Goal: Information Seeking & Learning: Find specific fact

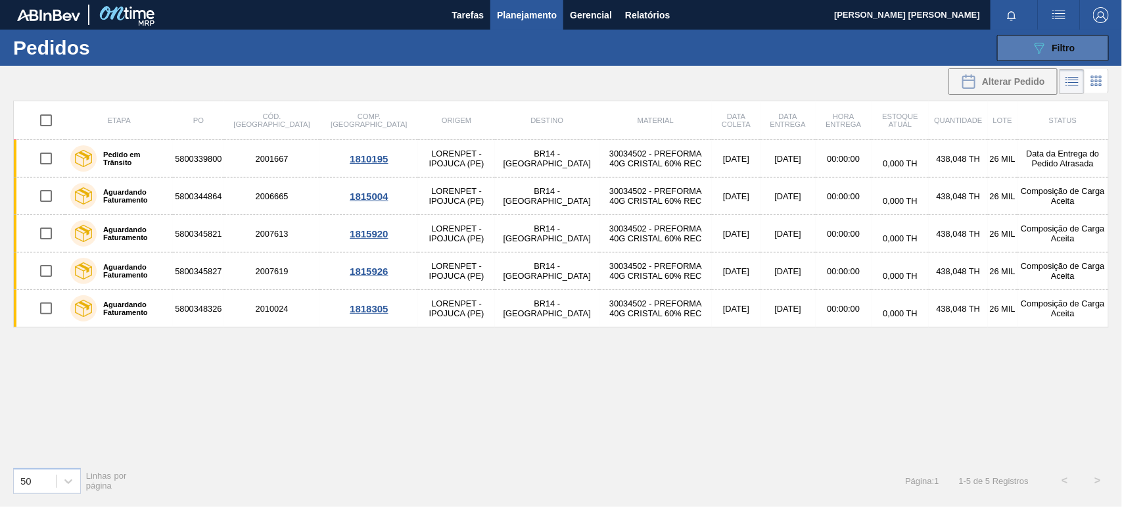
click at [1080, 55] on button "089F7B8B-B2A5-4AFE-B5C0-19BA573D28AC Filtro" at bounding box center [1053, 48] width 112 height 26
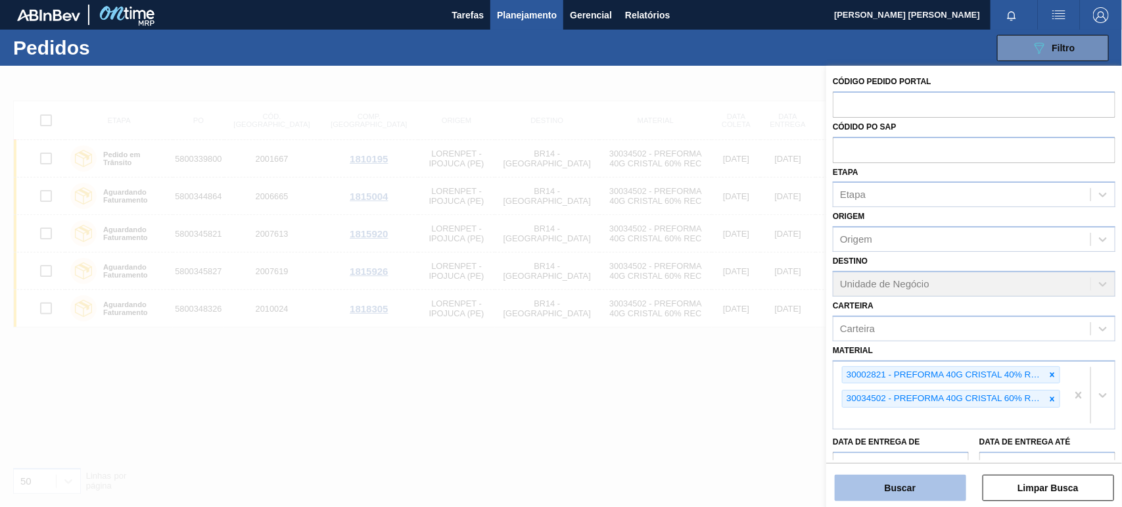
click at [941, 491] on button "Buscar" at bounding box center [900, 487] width 131 height 26
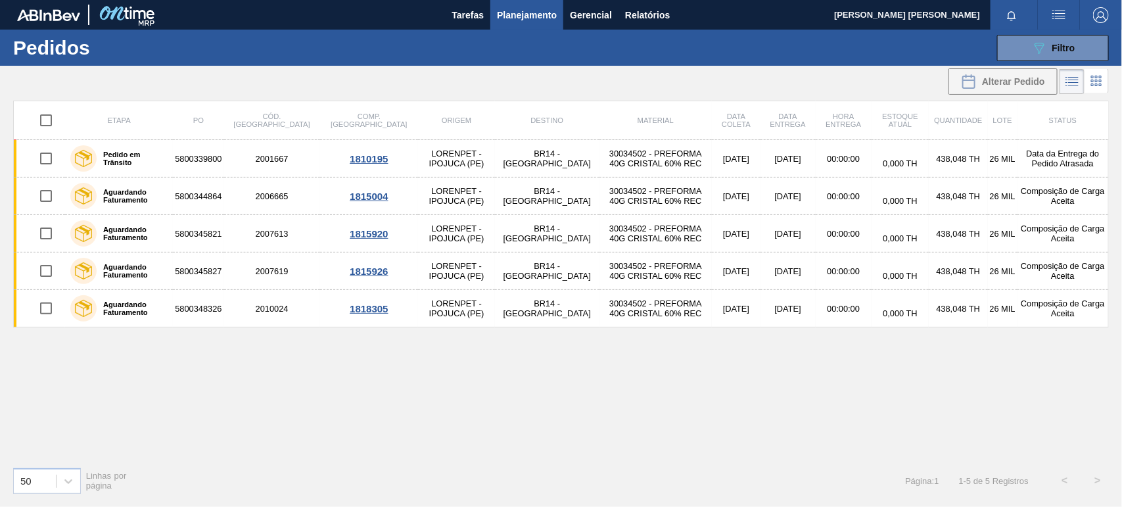
click at [1022, 60] on div "089F7B8B-B2A5-4AFE-B5C0-19BA573D28AC Filtro Código Pedido Portal Códido PO SAP …" at bounding box center [660, 47] width 909 height 39
click at [1030, 51] on button "089F7B8B-B2A5-4AFE-B5C0-19BA573D28AC Filtro" at bounding box center [1053, 48] width 112 height 26
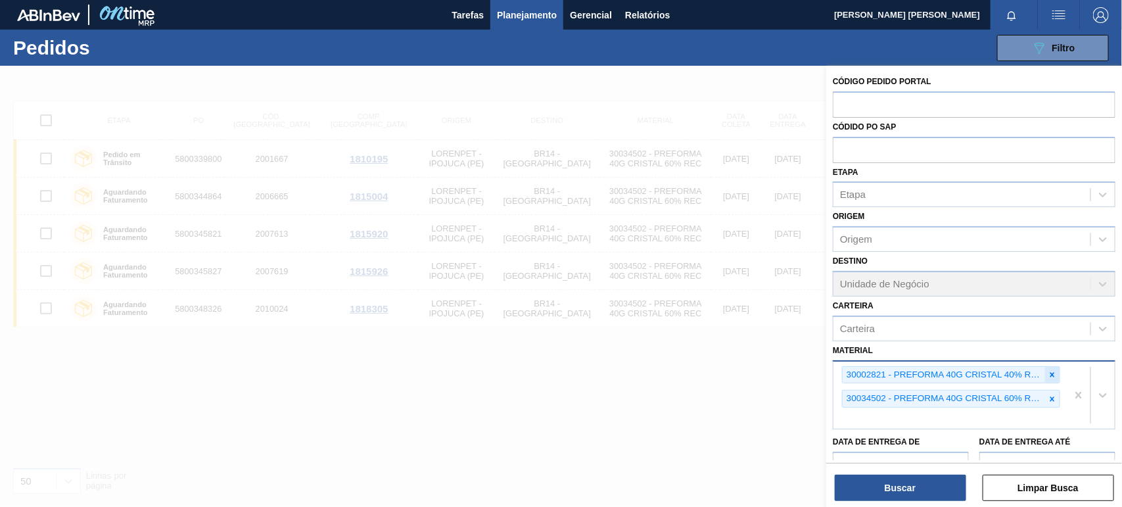
click at [1047, 372] on icon at bounding box center [1051, 374] width 9 height 9
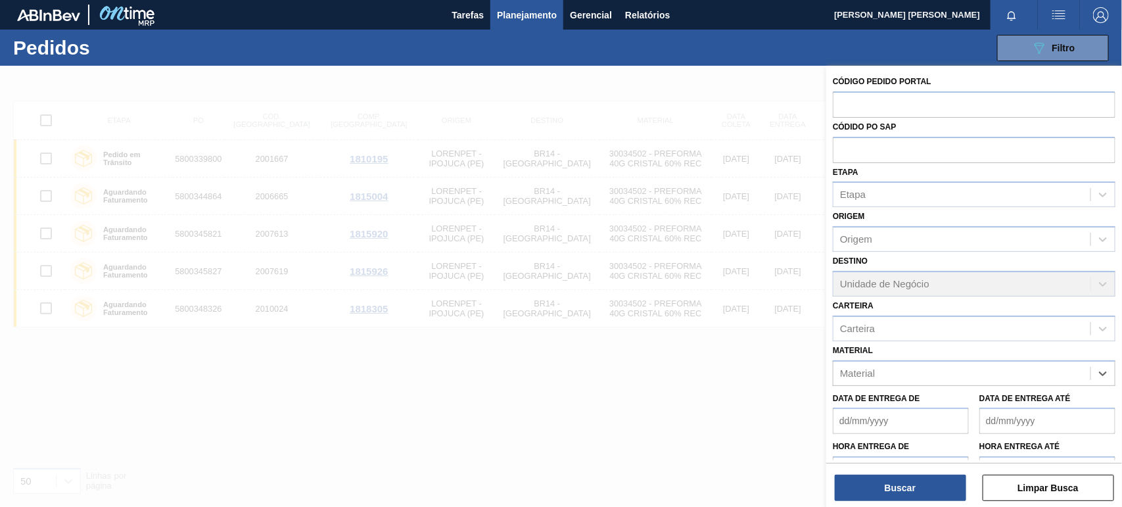
paste input "30034324"
type input "30034324"
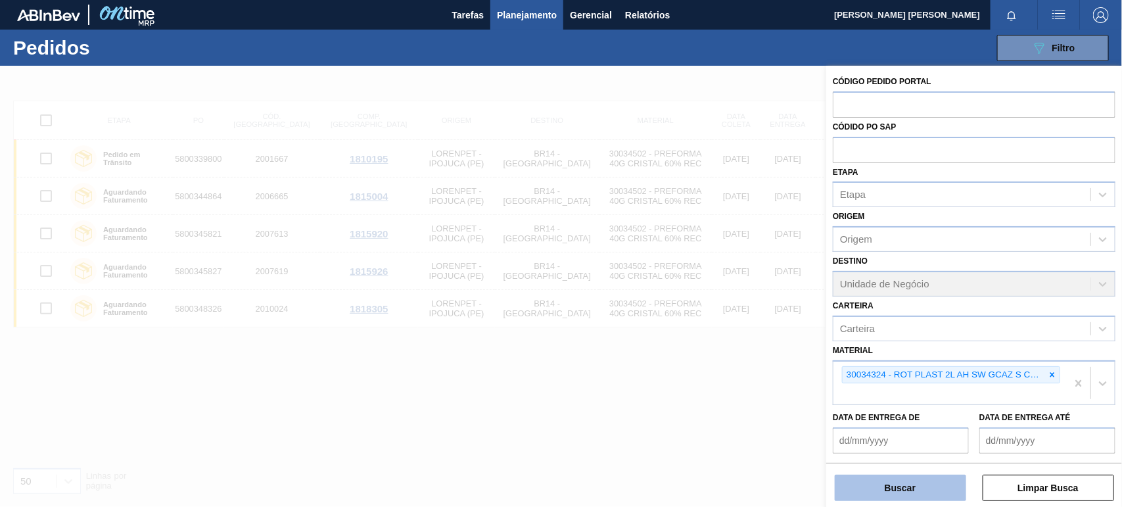
drag, startPoint x: 954, startPoint y: 490, endPoint x: 959, endPoint y: 487, distance: 6.8
click at [957, 488] on button "Buscar" at bounding box center [900, 487] width 131 height 26
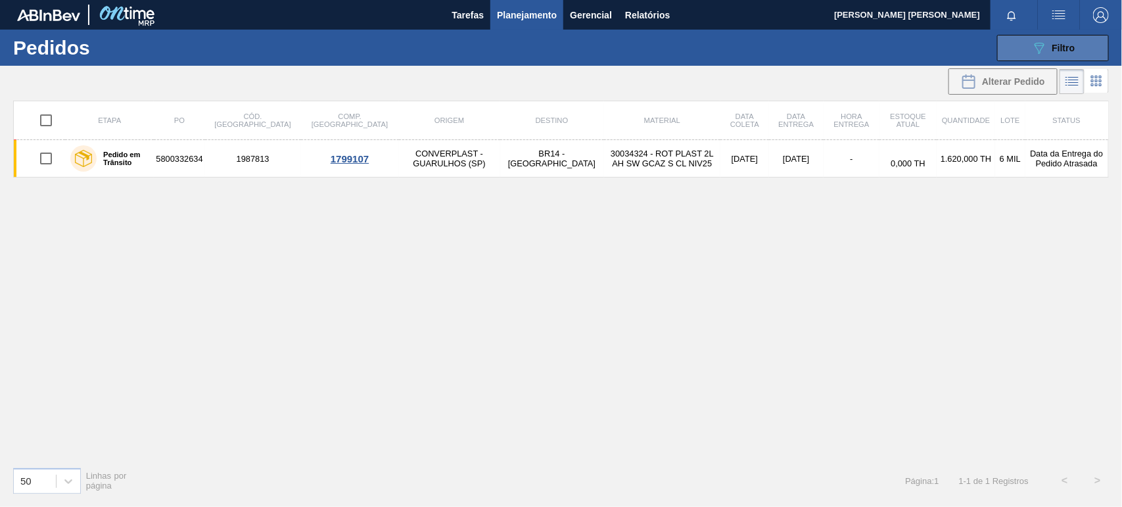
click at [1061, 51] on span "Filtro" at bounding box center [1063, 48] width 23 height 11
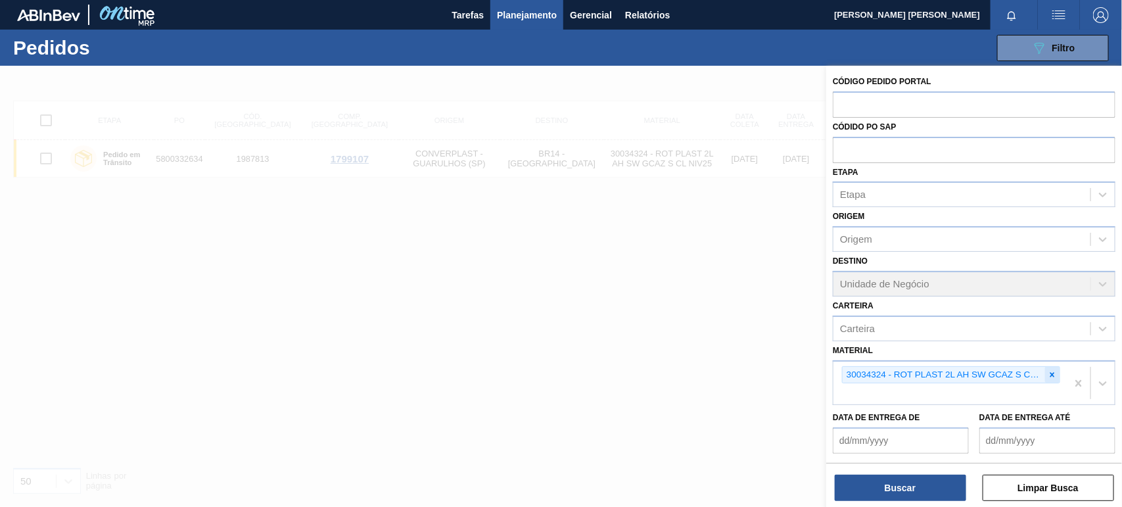
click at [1057, 372] on div at bounding box center [1052, 375] width 14 height 16
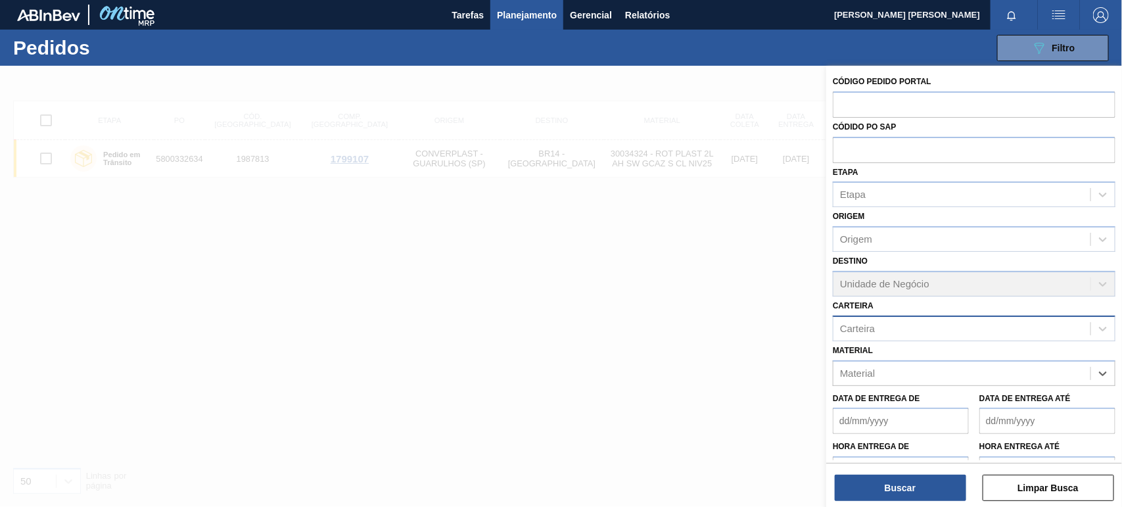
paste input "30030679"
type input "30030679"
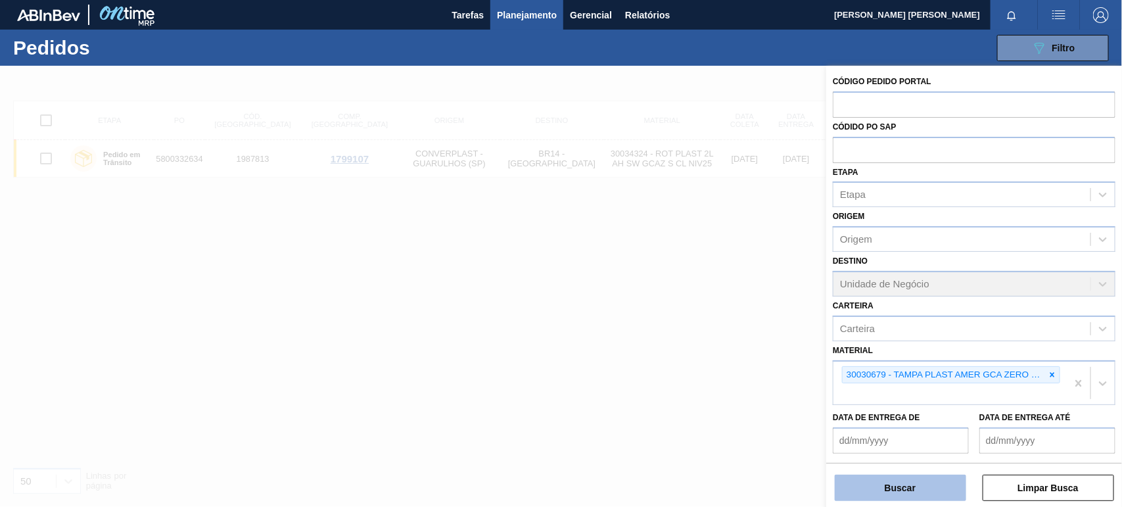
click at [919, 494] on button "Buscar" at bounding box center [900, 487] width 131 height 26
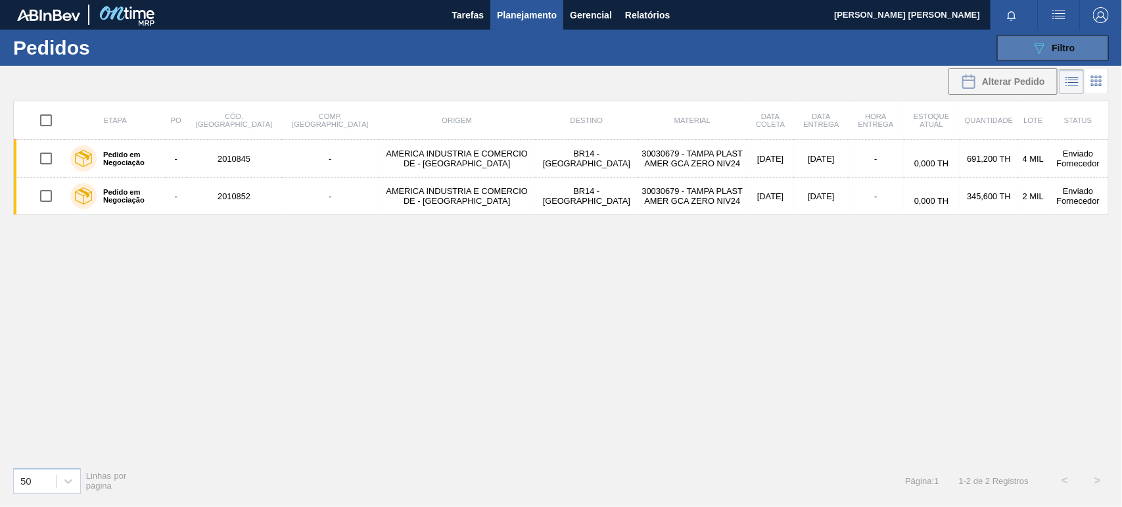
click at [1055, 41] on div "089F7B8B-B2A5-4AFE-B5C0-19BA573D28AC Filtro" at bounding box center [1053, 48] width 44 height 16
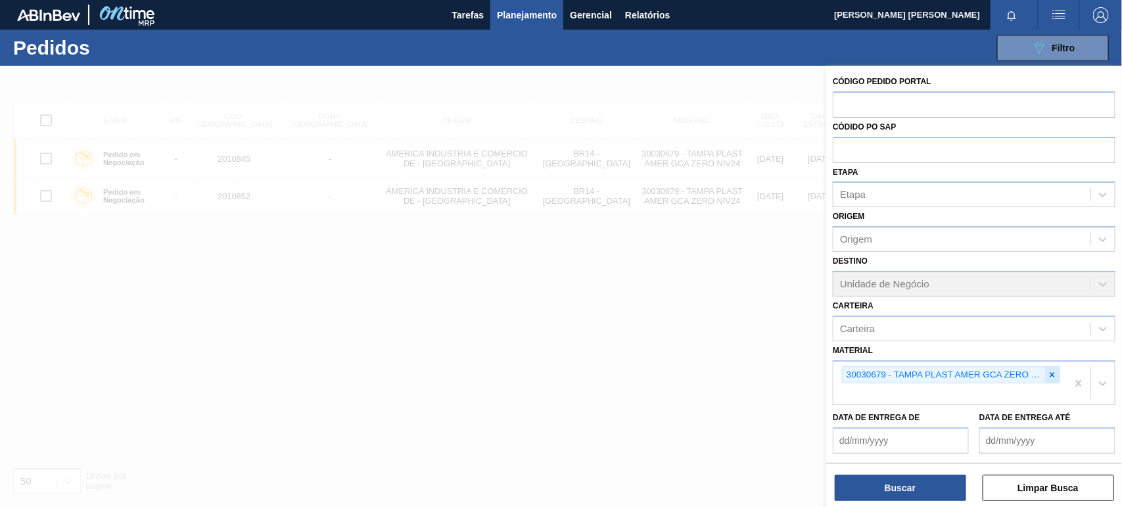
drag, startPoint x: 1051, startPoint y: 377, endPoint x: 986, endPoint y: 405, distance: 71.5
click at [1049, 379] on div at bounding box center [1052, 375] width 14 height 16
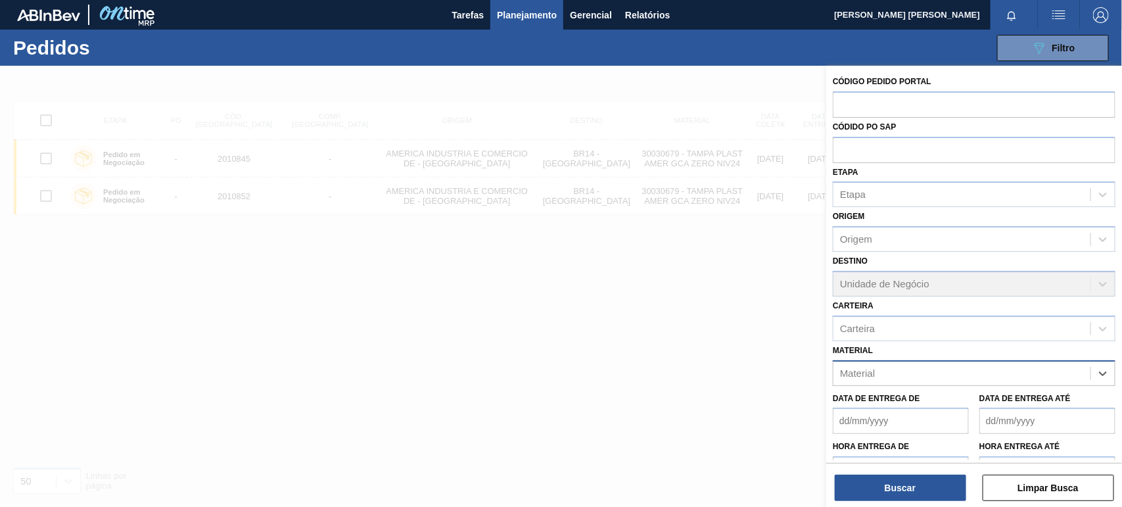
paste input "30018685"
type input "30018685"
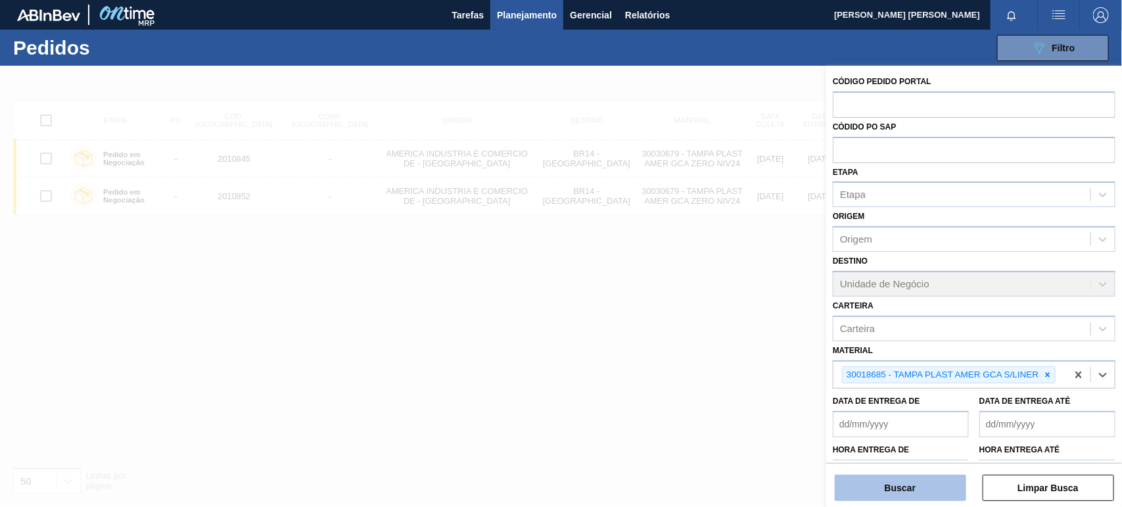
click at [940, 491] on button "Buscar" at bounding box center [900, 487] width 131 height 26
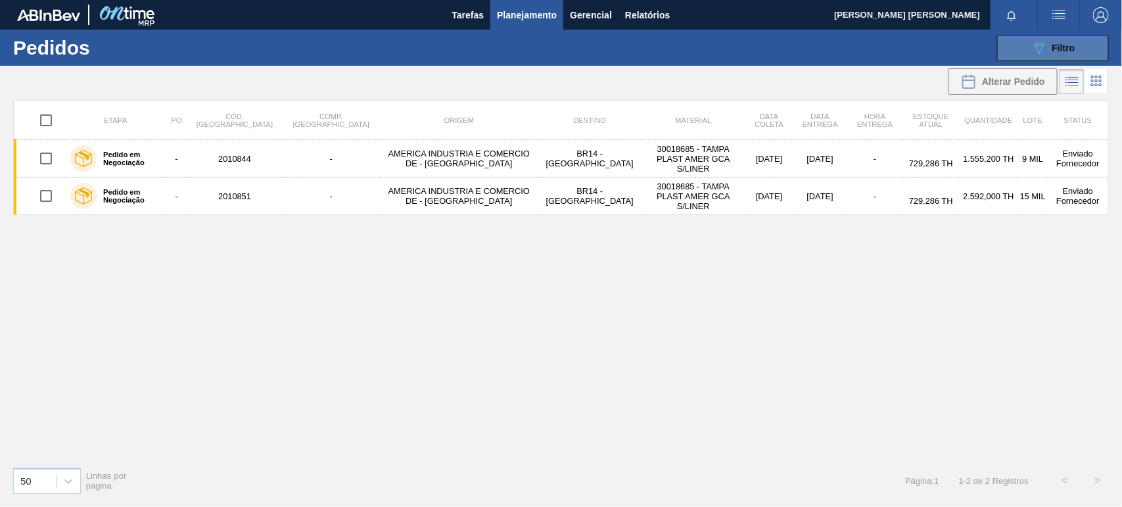
click at [1034, 51] on icon "089F7B8B-B2A5-4AFE-B5C0-19BA573D28AC" at bounding box center [1039, 48] width 16 height 16
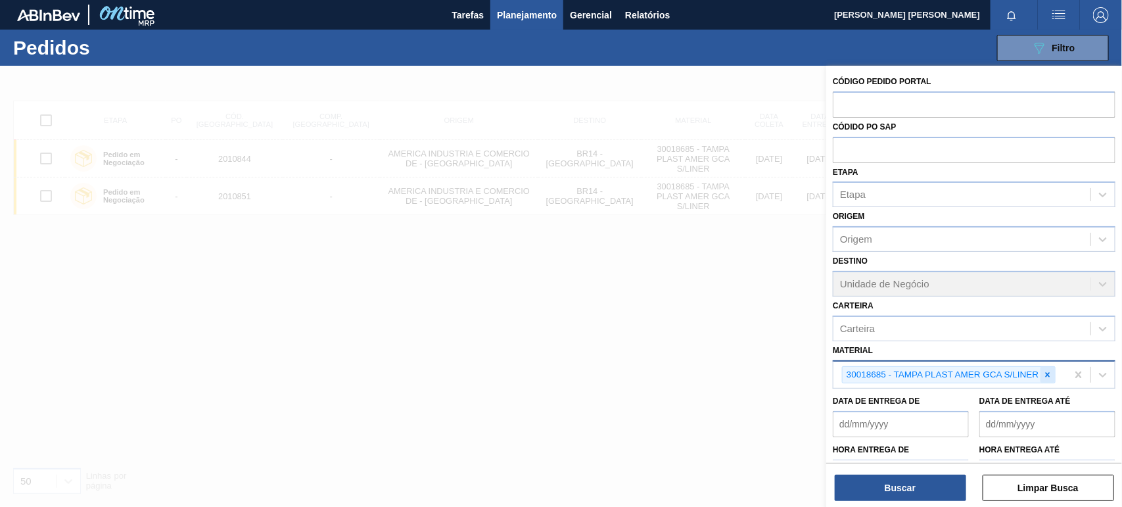
click at [1048, 373] on icon at bounding box center [1047, 374] width 5 height 5
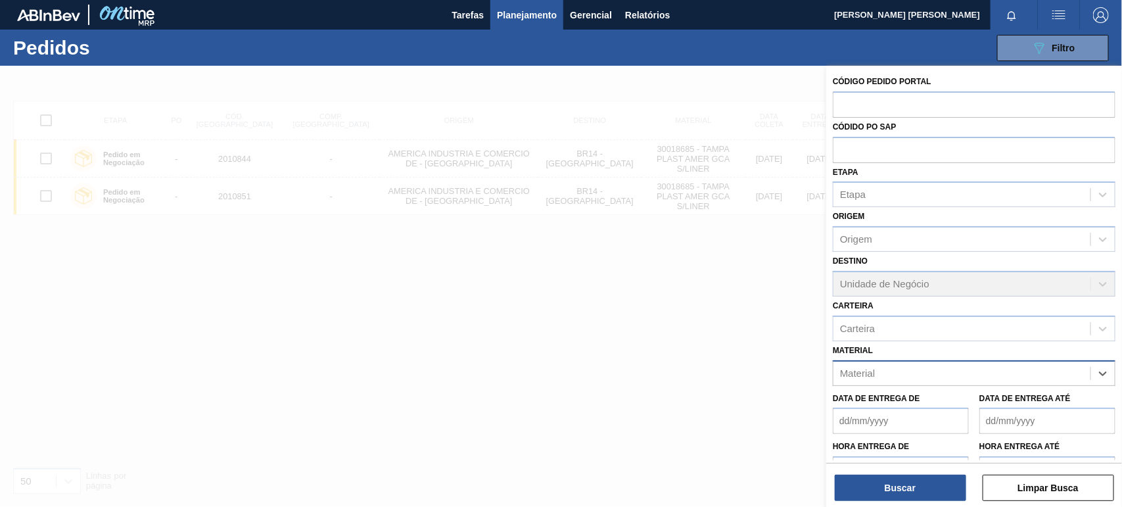
paste input "30034502"
type input "30034502"
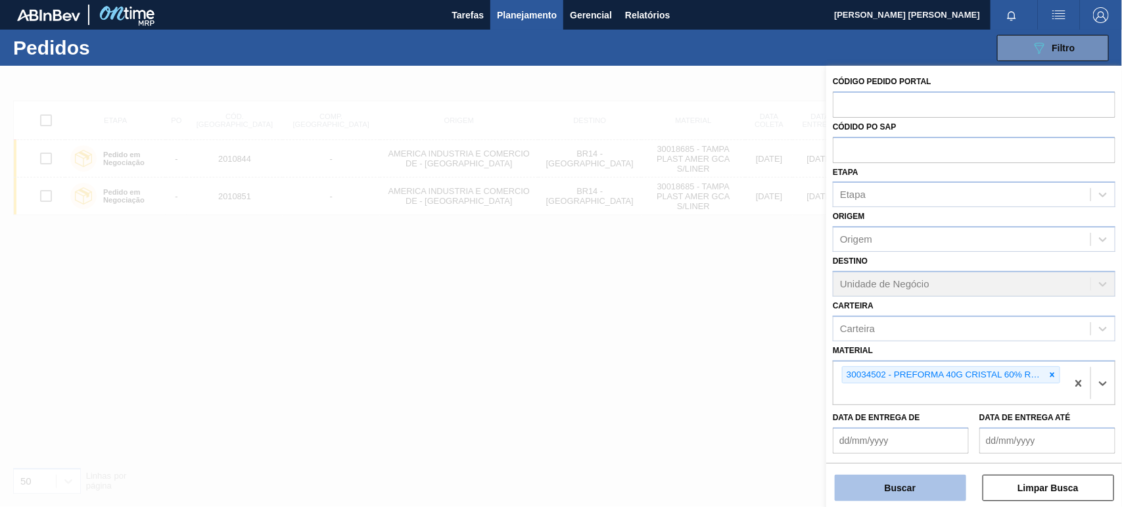
click at [911, 493] on button "Buscar" at bounding box center [900, 487] width 131 height 26
